Goal: Information Seeking & Learning: Learn about a topic

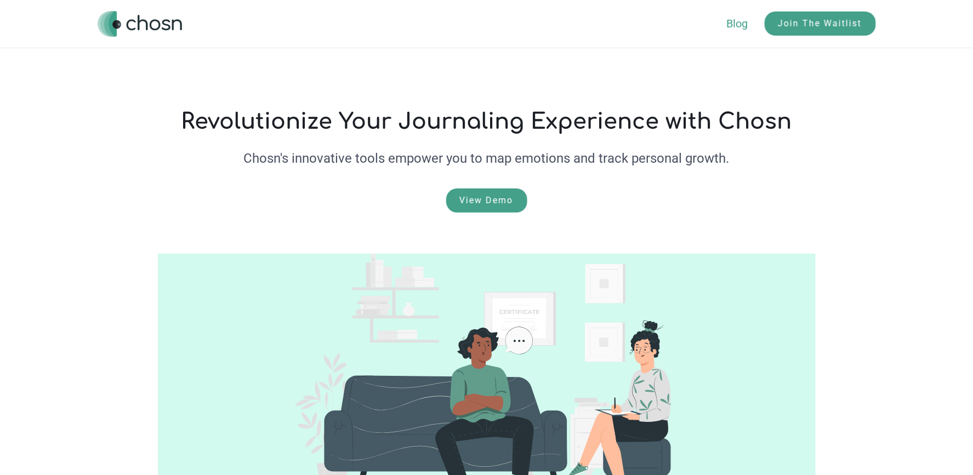
click at [740, 25] on link "Blog" at bounding box center [746, 23] width 38 height 13
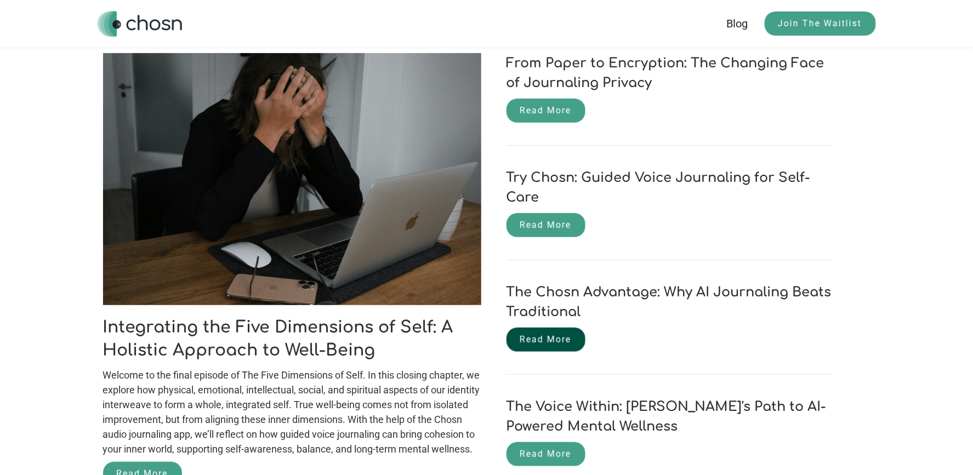
scroll to position [274, 0]
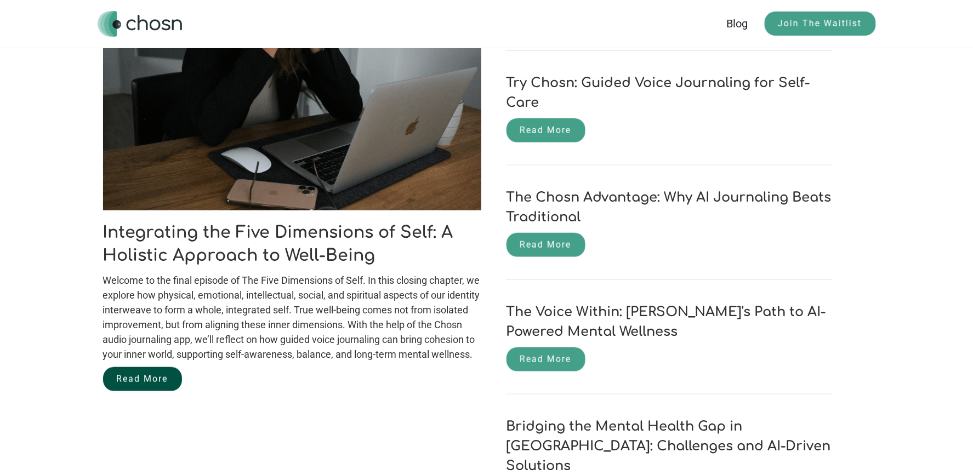
click at [149, 387] on link "Read More" at bounding box center [142, 379] width 79 height 24
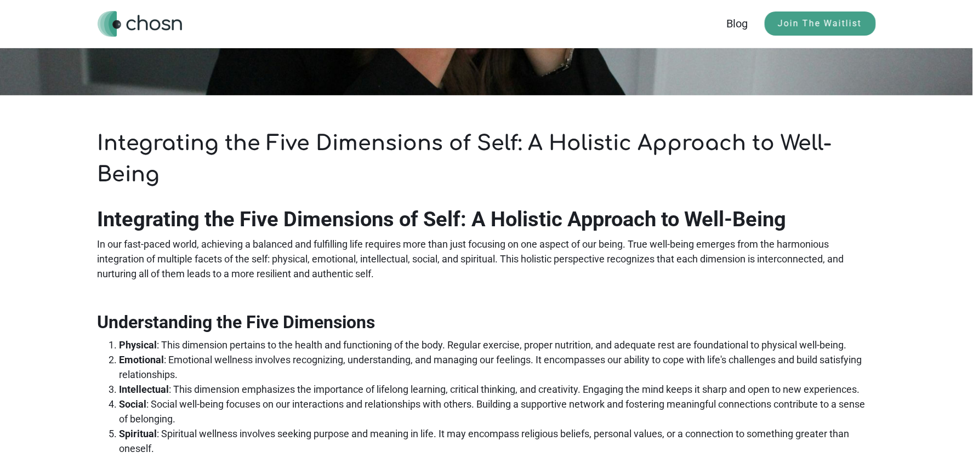
scroll to position [219, 0]
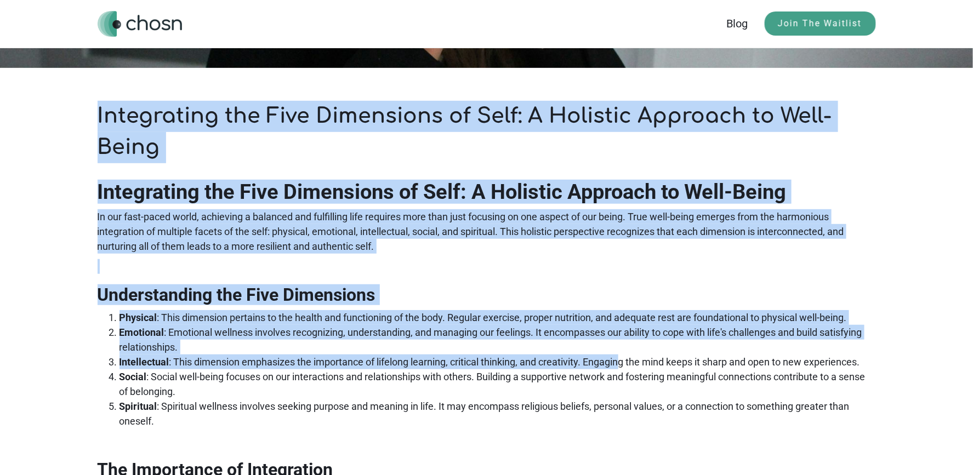
drag, startPoint x: 95, startPoint y: 101, endPoint x: 630, endPoint y: 369, distance: 598.1
click at [626, 367] on div "Integrating the Five Dimensions of Self: A Holistic Approach to Well-Being Inte…" at bounding box center [486, 432] width 973 height 1214
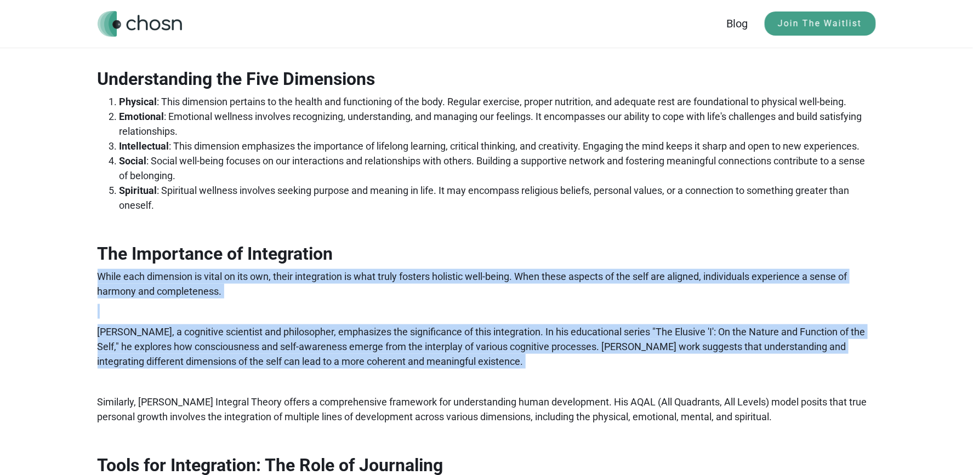
scroll to position [438, 0]
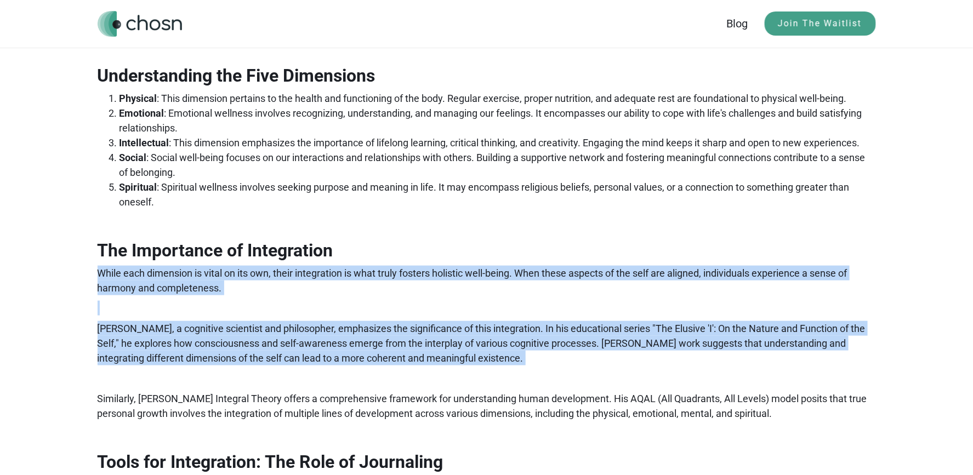
click at [641, 376] on div "Integrating the Five Dimensions of Self: A Holistic Approach to Well-Being In o…" at bounding box center [486, 385] width 973 height 870
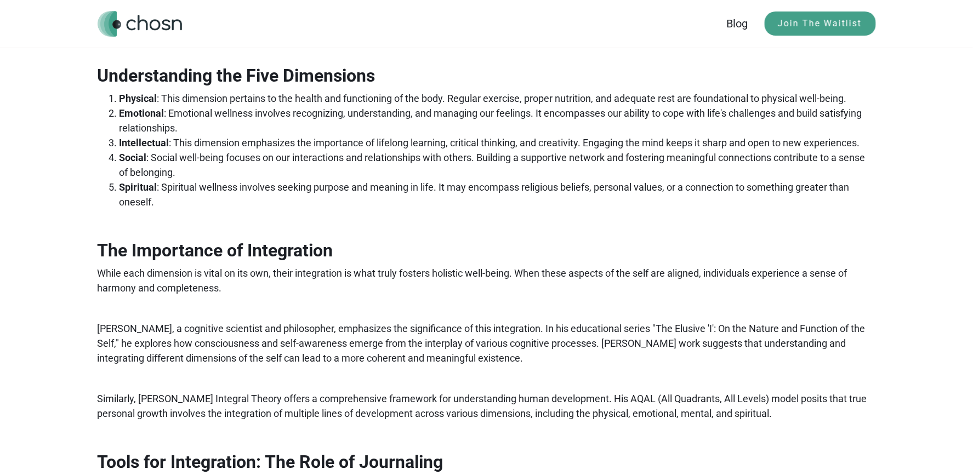
click at [303, 208] on li "Spiritual : Spiritual wellness involves seeking purpose and meaning in life. It…" at bounding box center [497, 195] width 756 height 30
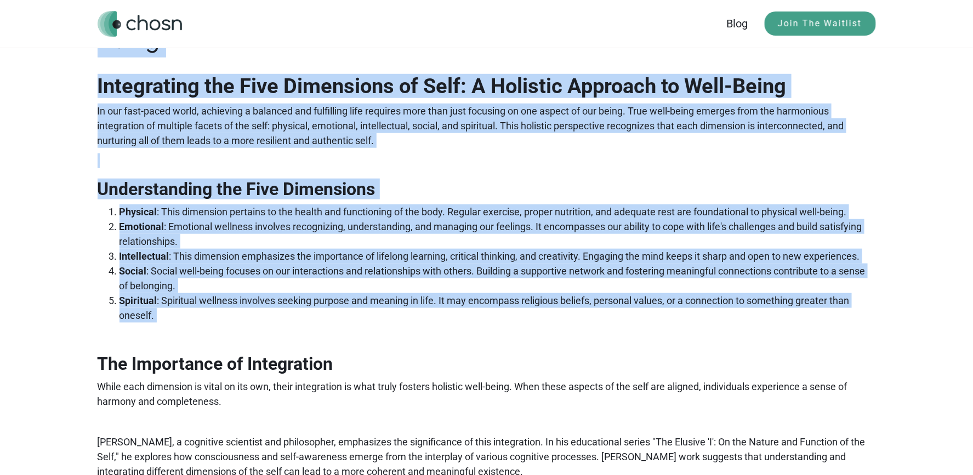
scroll to position [329, 0]
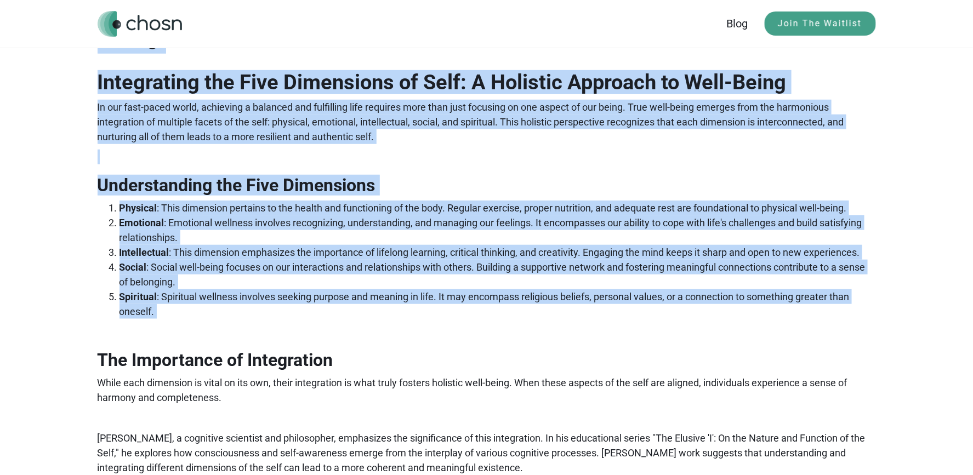
drag, startPoint x: 95, startPoint y: 331, endPoint x: 887, endPoint y: 327, distance: 791.7
click at [887, 327] on div "Integrating the Five Dimensions of Self: A Holistic Approach to Well-Being Inte…" at bounding box center [486, 322] width 973 height 1214
click at [562, 315] on li "Spiritual : Spiritual wellness involves seeking purpose and meaning in life. It…" at bounding box center [497, 304] width 756 height 30
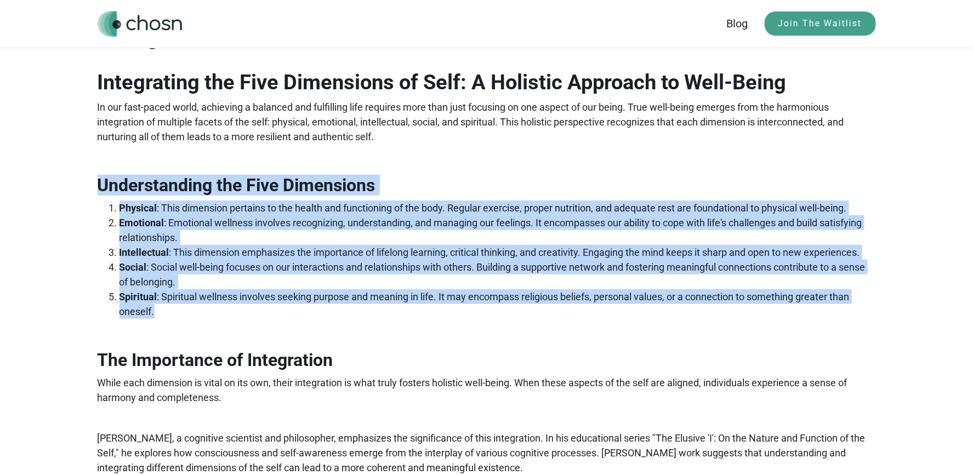
drag, startPoint x: 102, startPoint y: 187, endPoint x: 885, endPoint y: 305, distance: 791.8
copy div "Understanding the Five Dimensions Physical : This dimension pertains to the hea…"
